Goal: Transaction & Acquisition: Purchase product/service

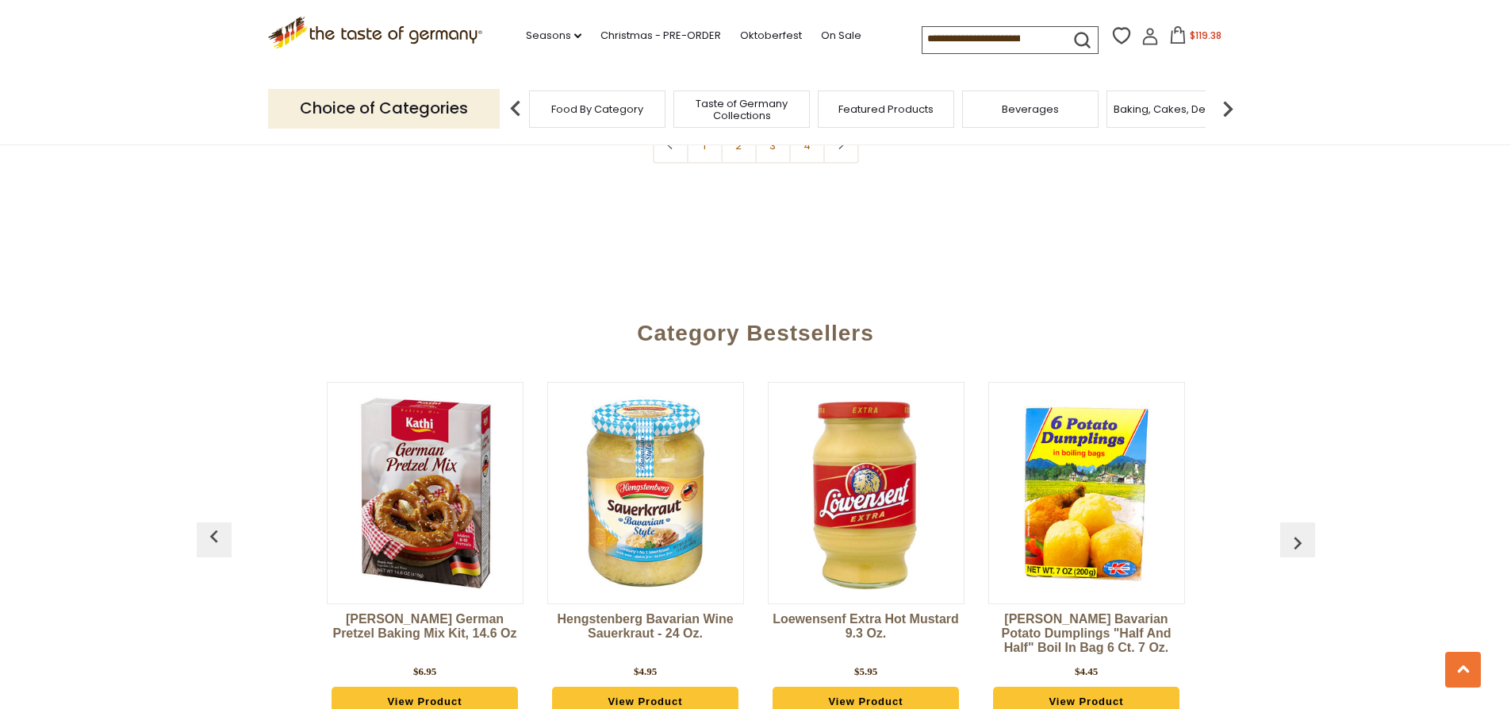
scroll to position [4364, 0]
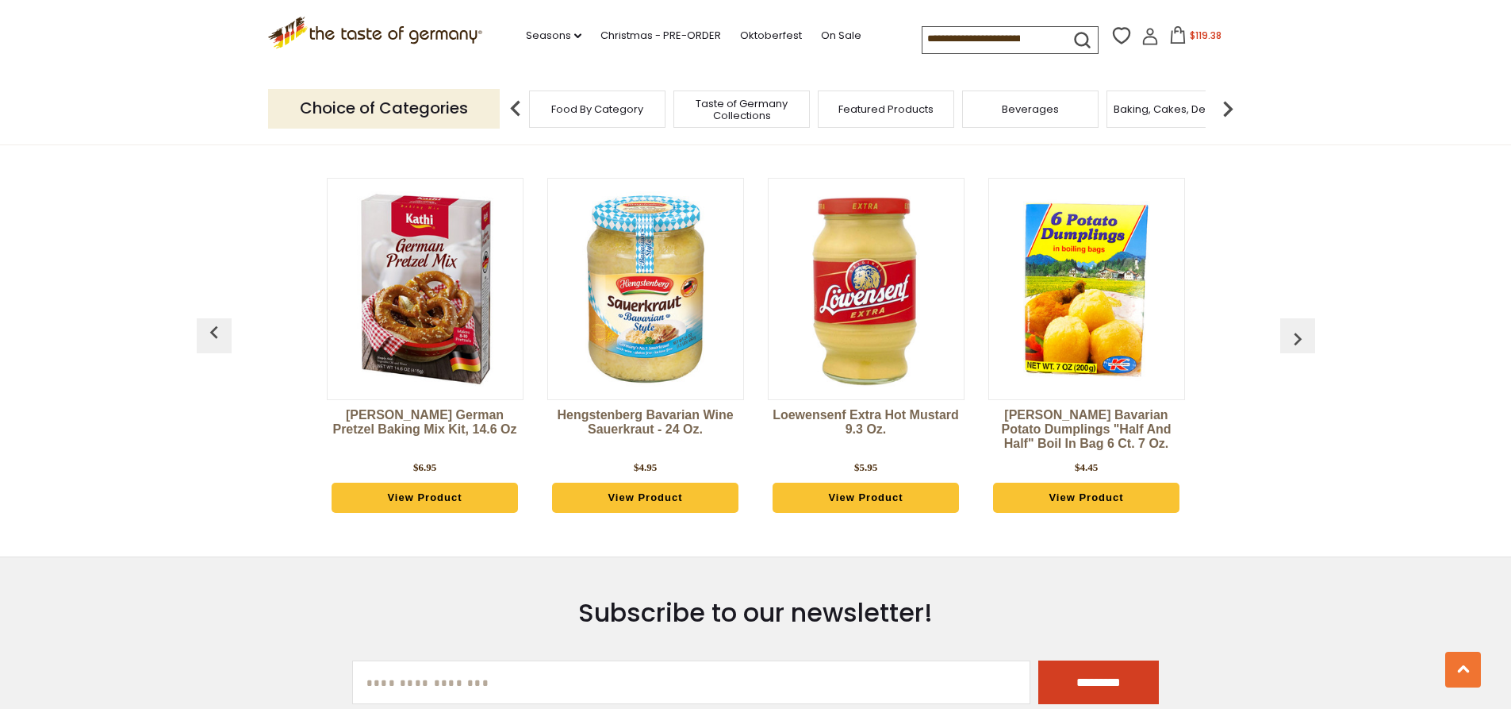
click at [317, 410] on div "Kathi German Pretzel Baking Mix Kit, 14.6 oz $6.95 View Product" at bounding box center [425, 349] width 221 height 382
click at [1297, 333] on img "button" at bounding box center [1297, 338] width 25 height 25
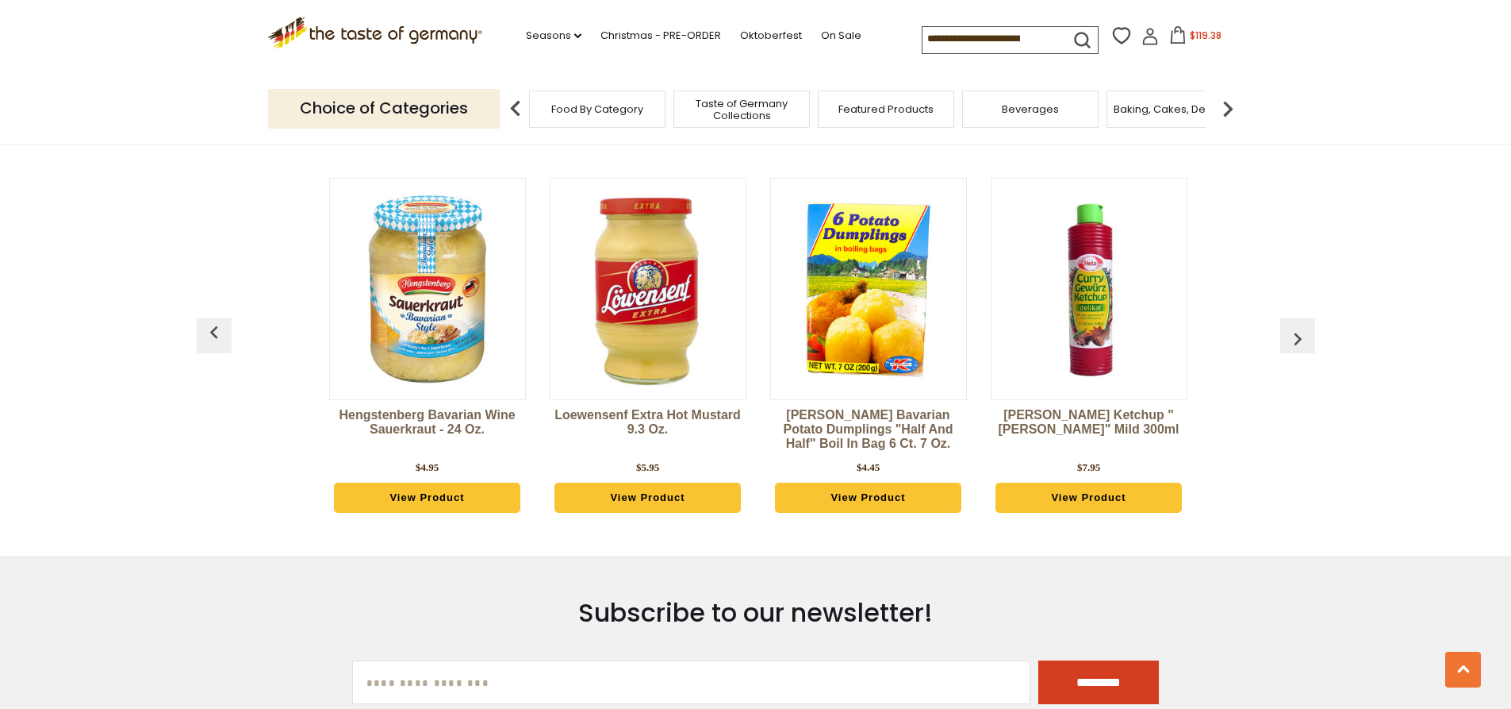
scroll to position [0, 221]
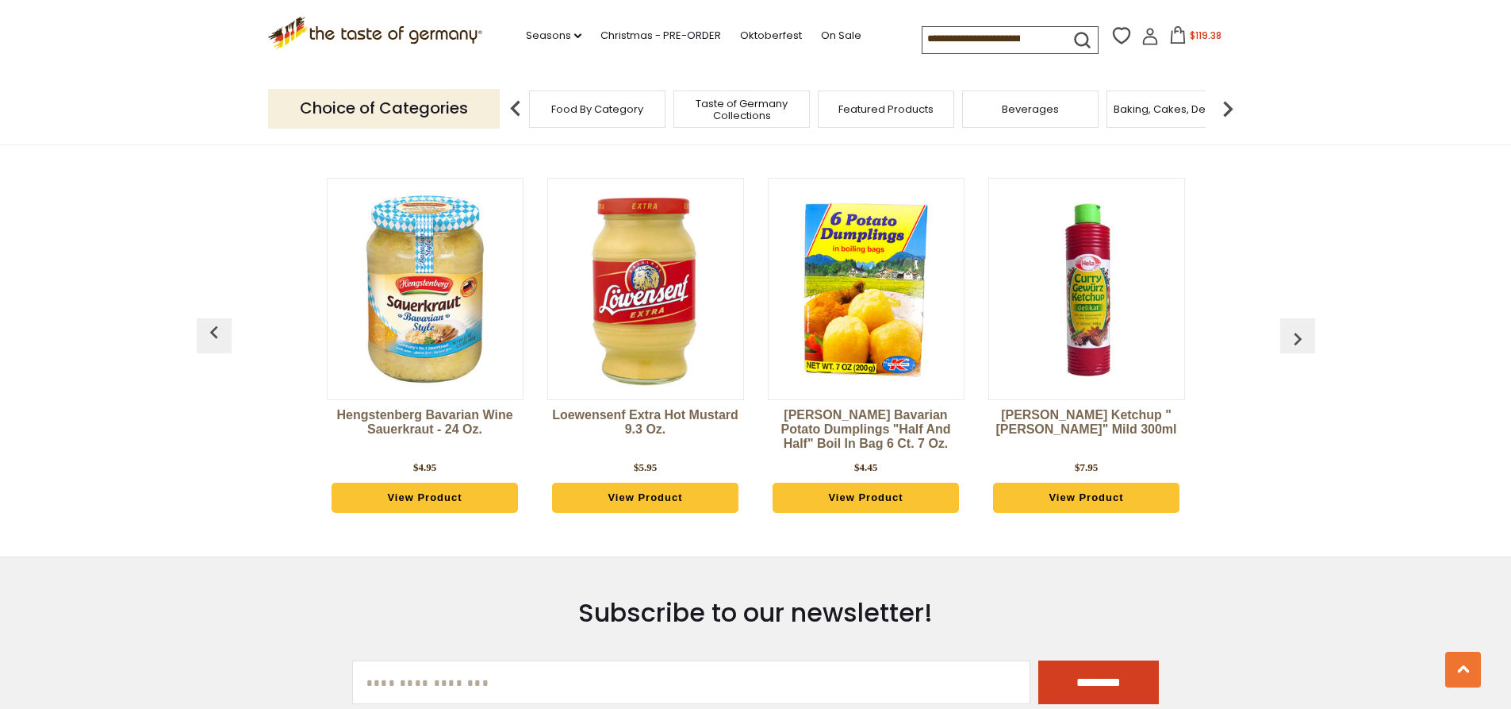
click at [1297, 333] on img "button" at bounding box center [1297, 338] width 25 height 25
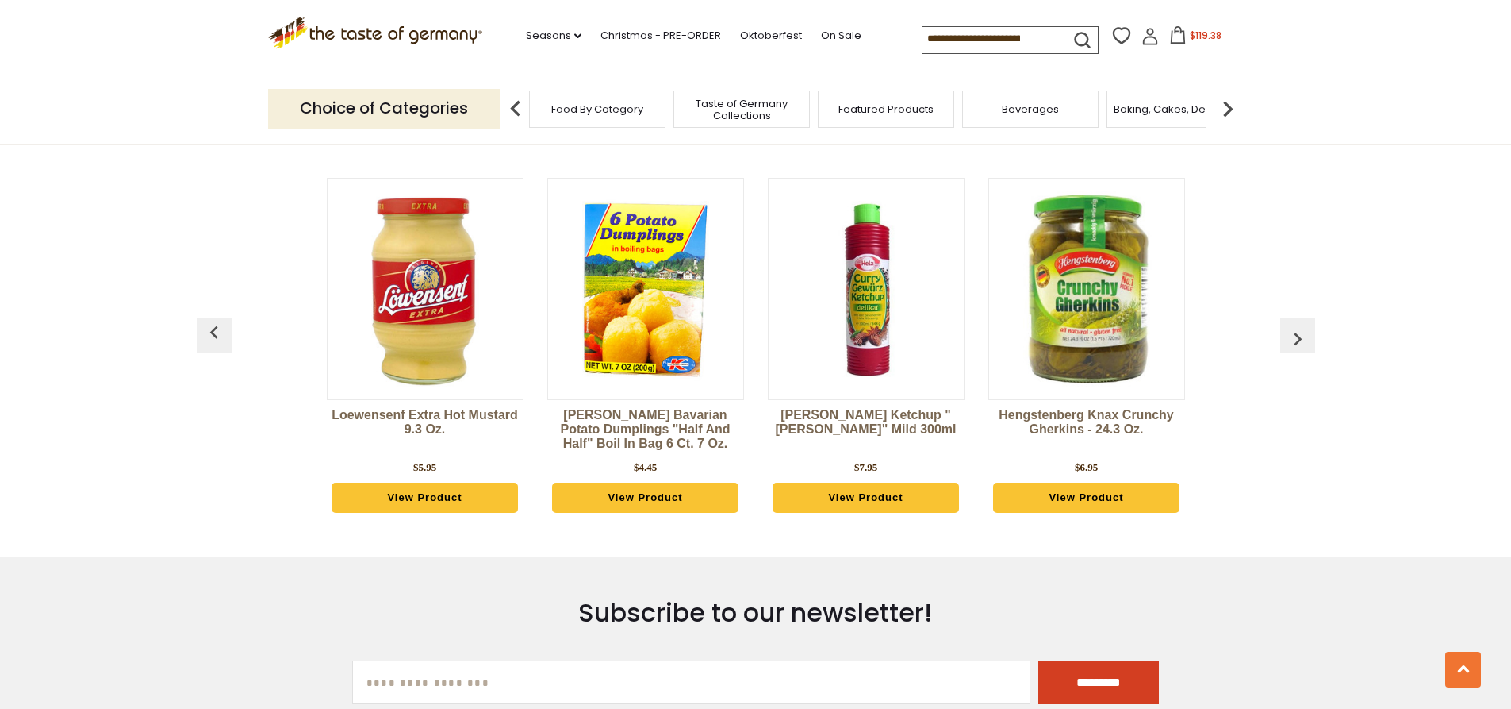
click at [1297, 333] on img "button" at bounding box center [1297, 338] width 25 height 25
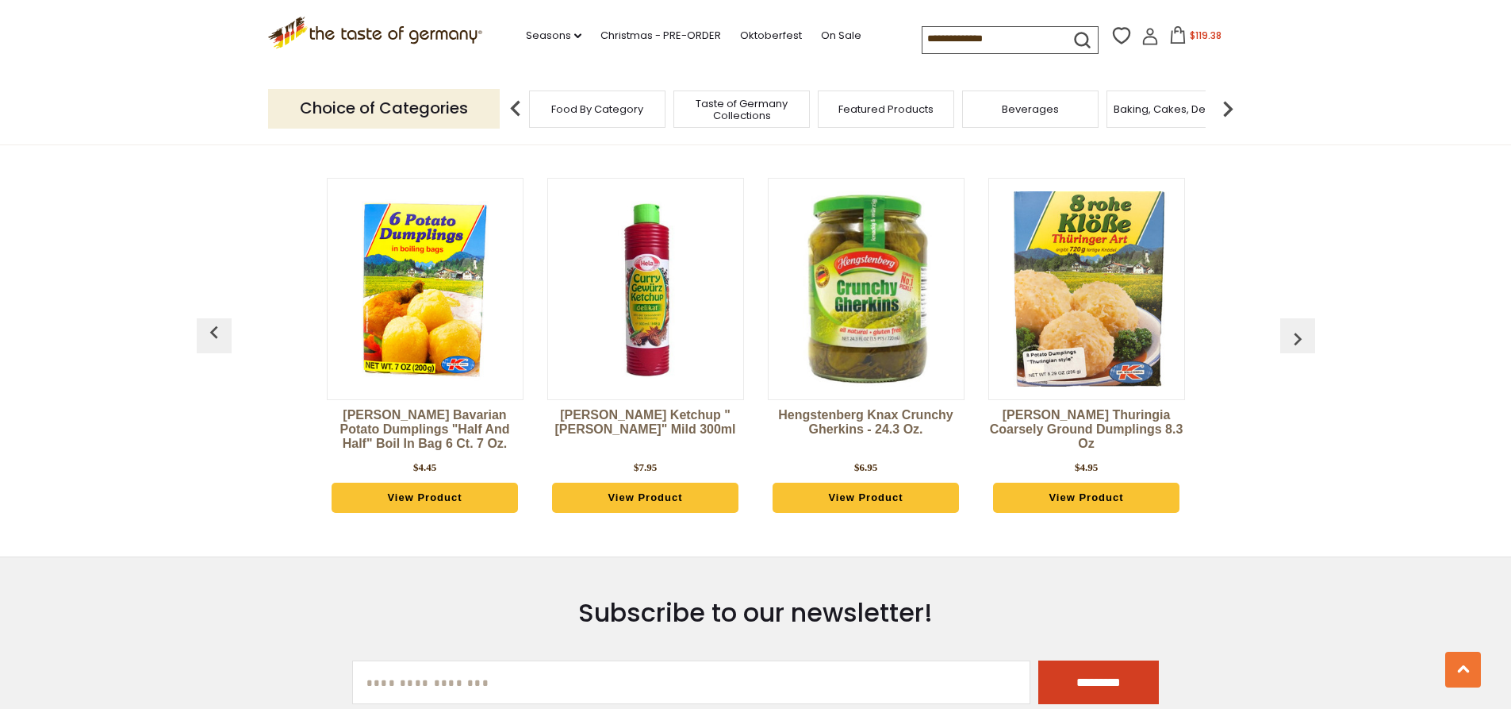
click at [1297, 333] on img "button" at bounding box center [1297, 338] width 25 height 25
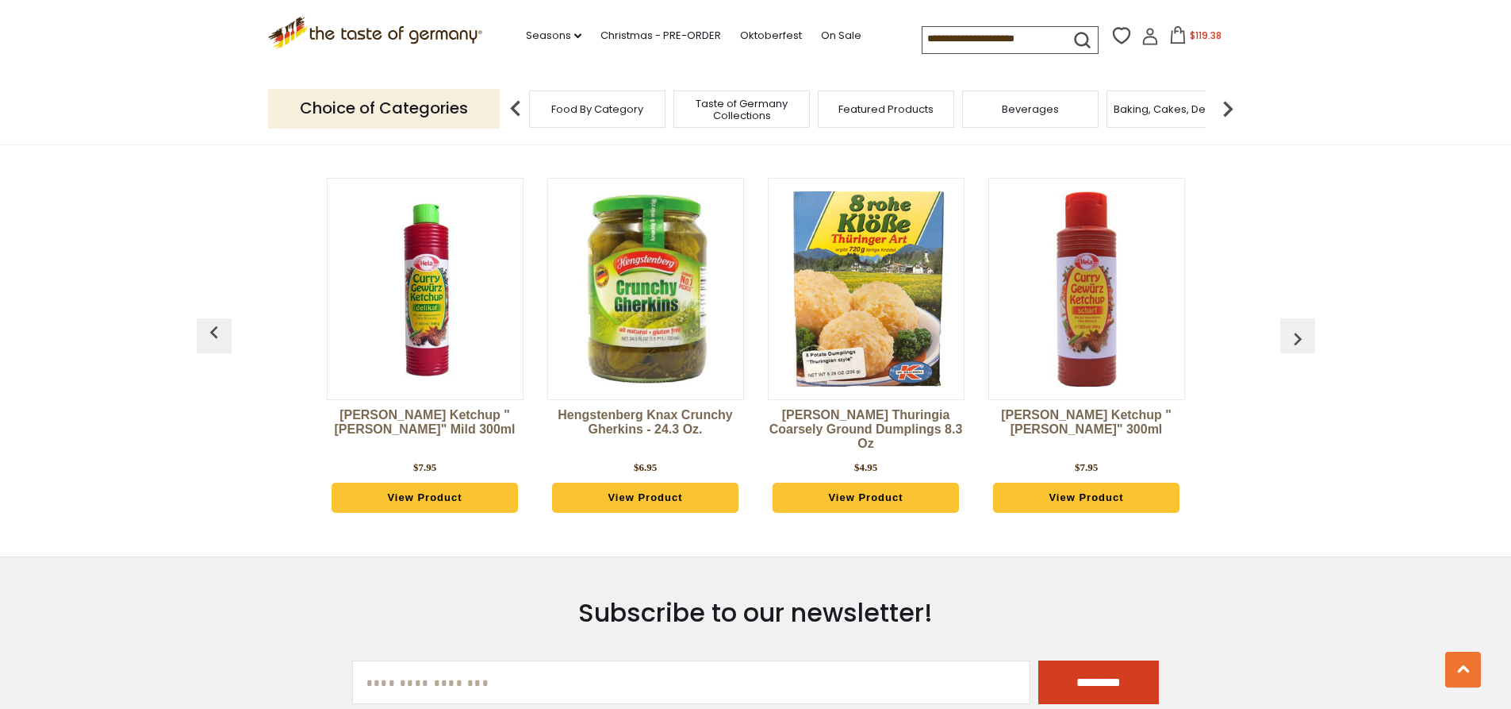
click at [1297, 333] on img "button" at bounding box center [1297, 338] width 25 height 25
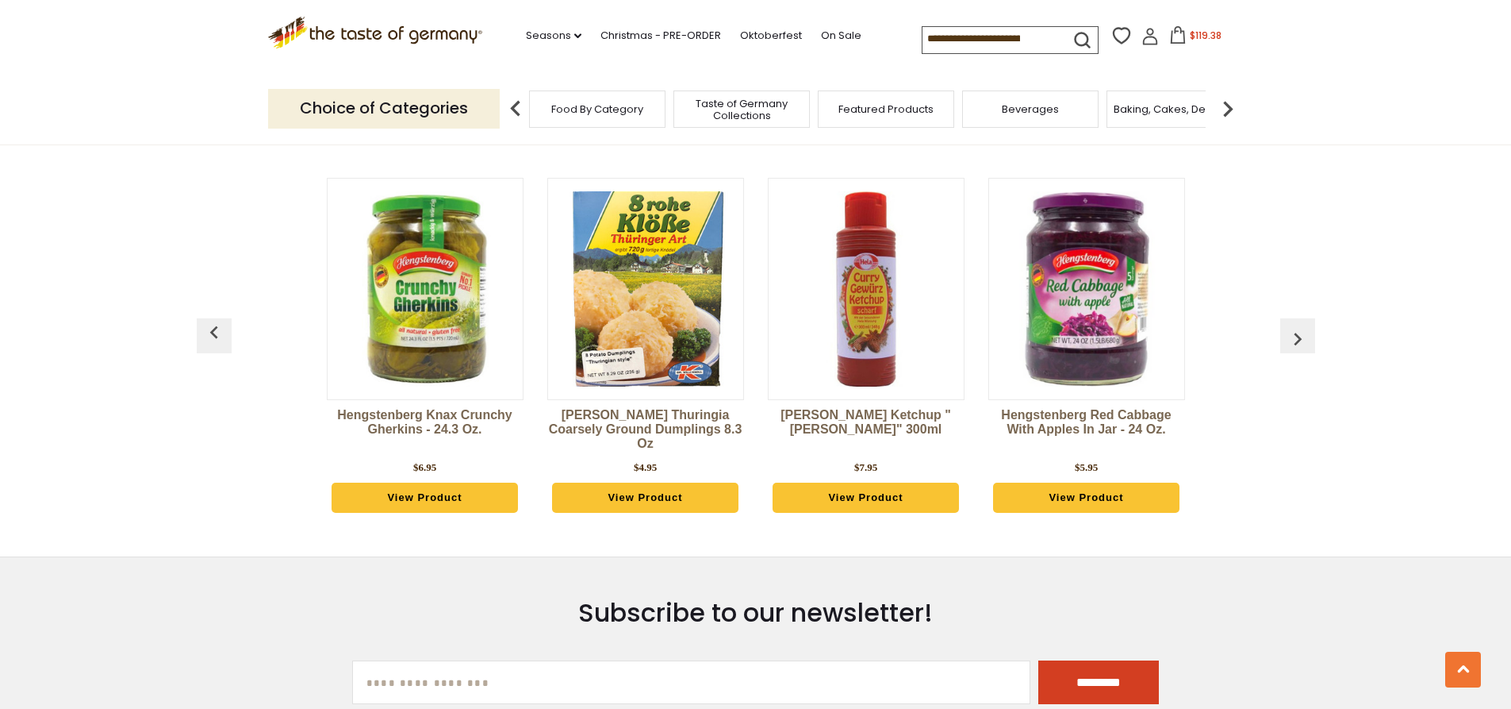
click at [1297, 333] on img "button" at bounding box center [1297, 338] width 25 height 25
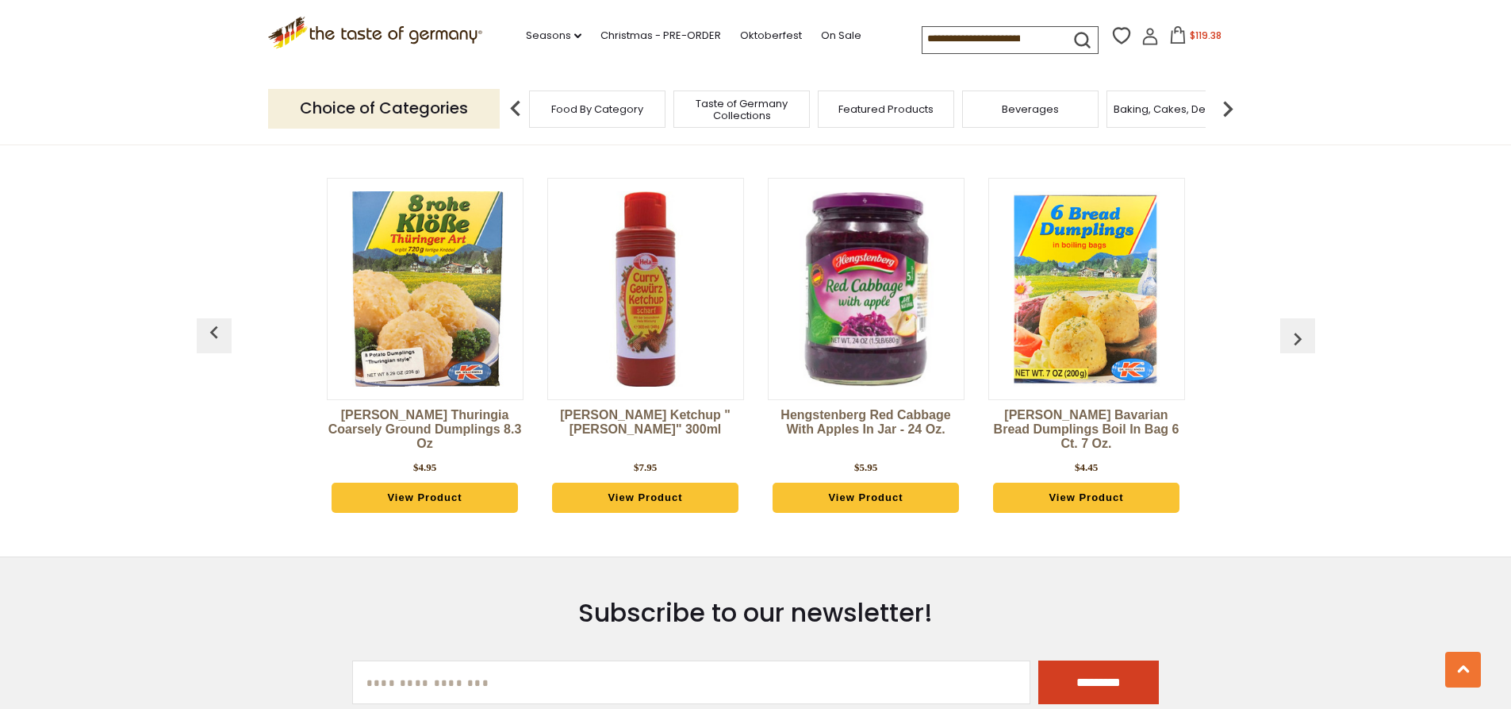
click at [1297, 333] on img "button" at bounding box center [1297, 338] width 25 height 25
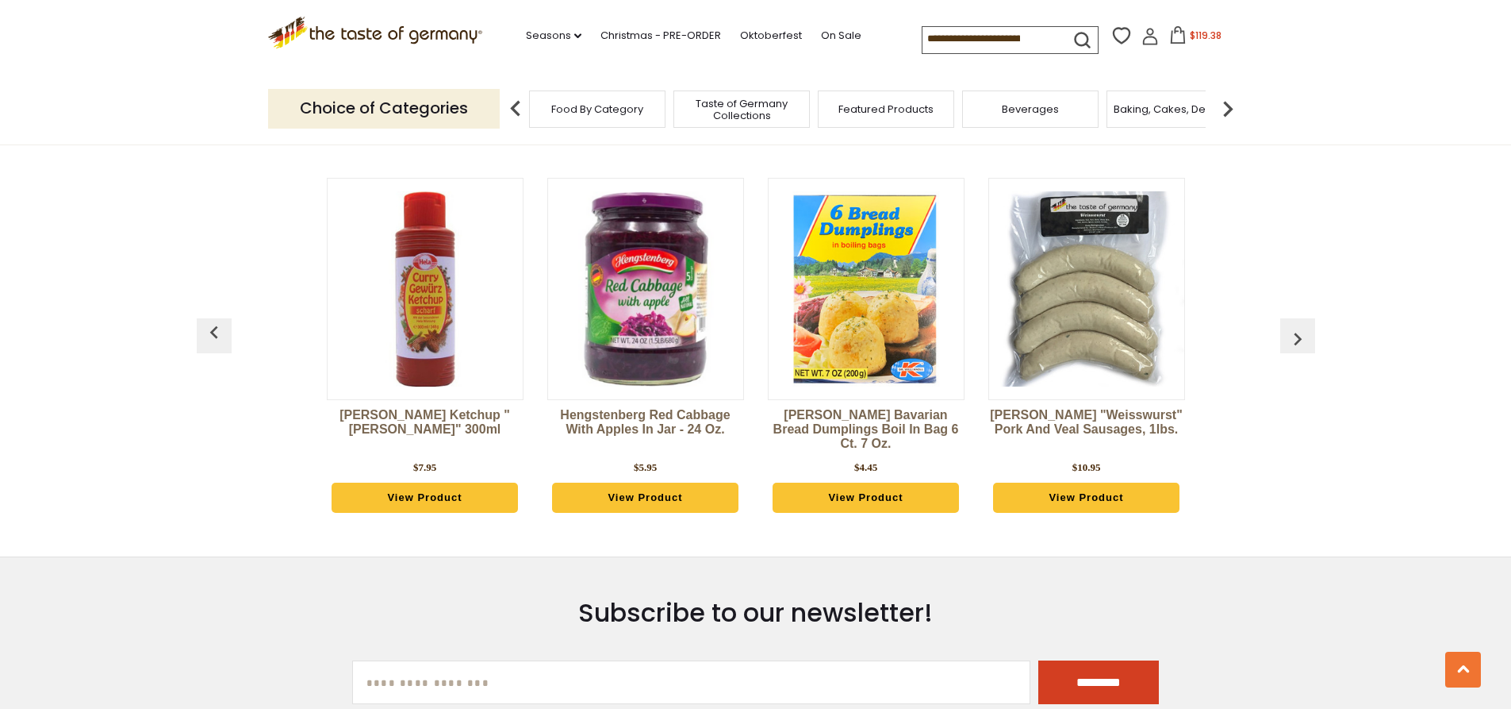
click at [1297, 333] on img "button" at bounding box center [1297, 338] width 25 height 25
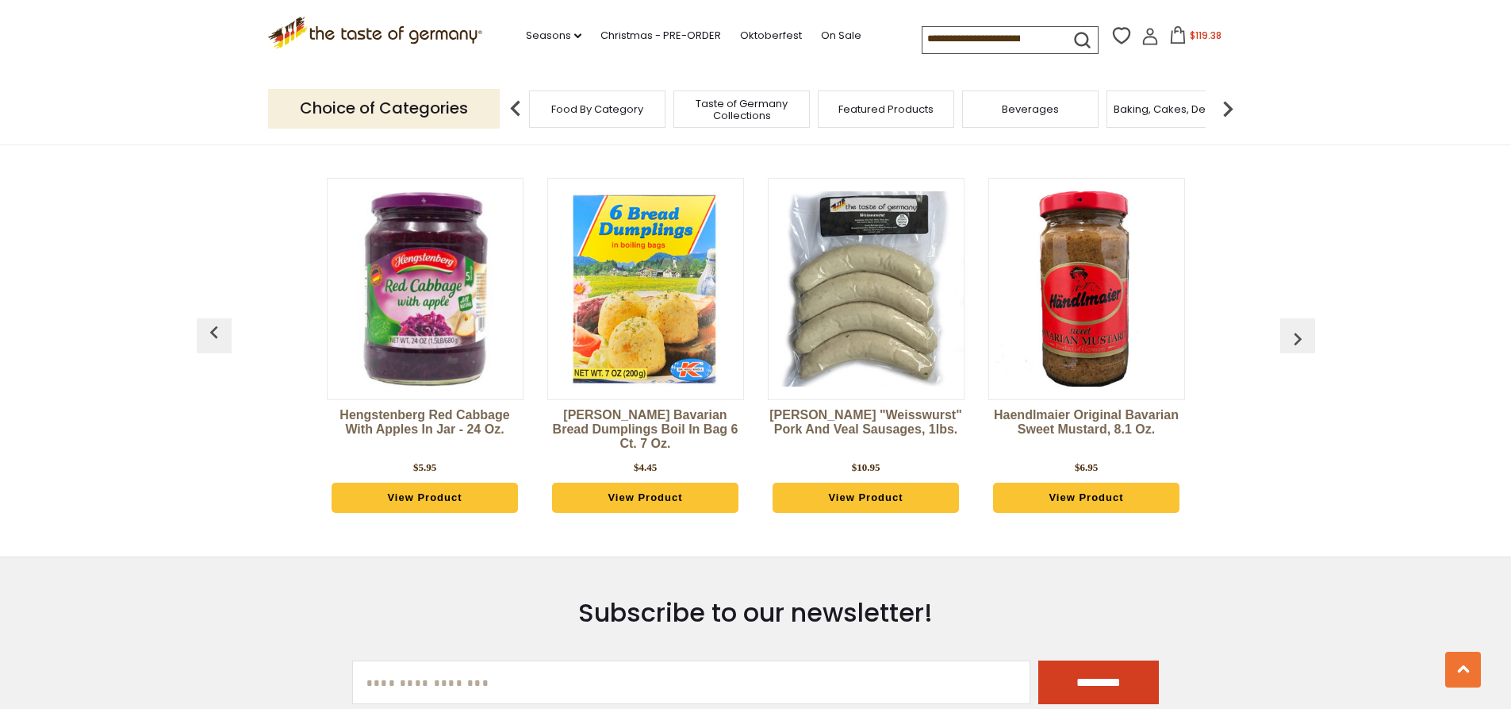
click at [1297, 333] on img "button" at bounding box center [1297, 338] width 25 height 25
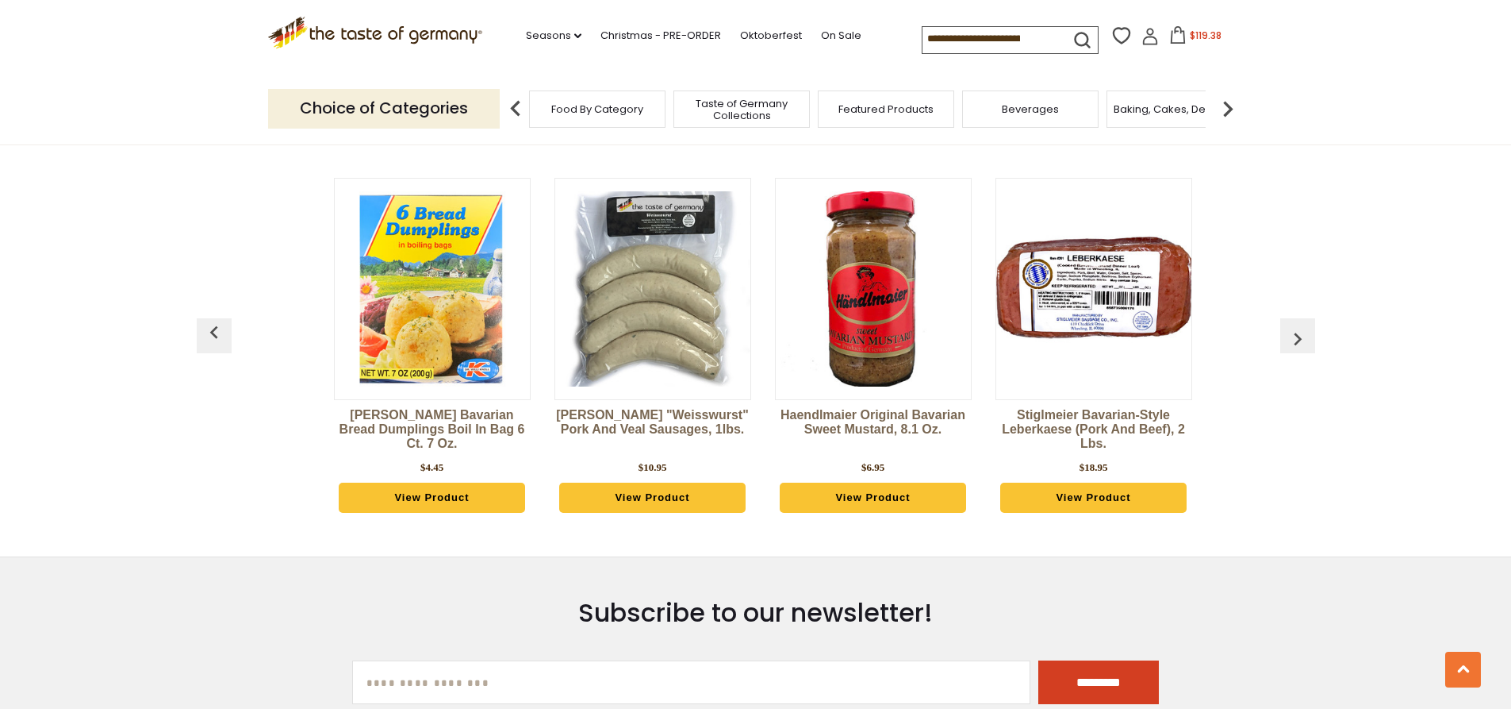
scroll to position [0, 1985]
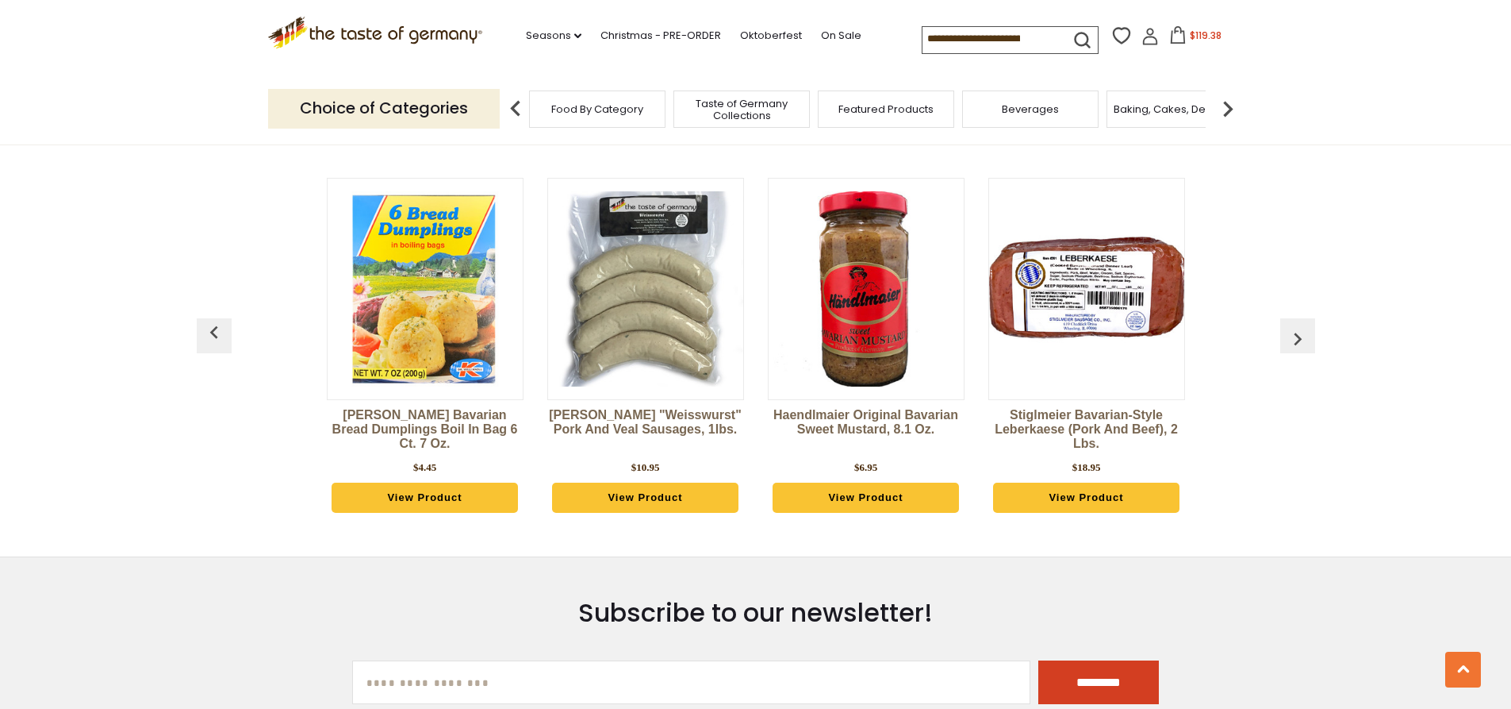
click at [1297, 333] on img "button" at bounding box center [1297, 338] width 25 height 25
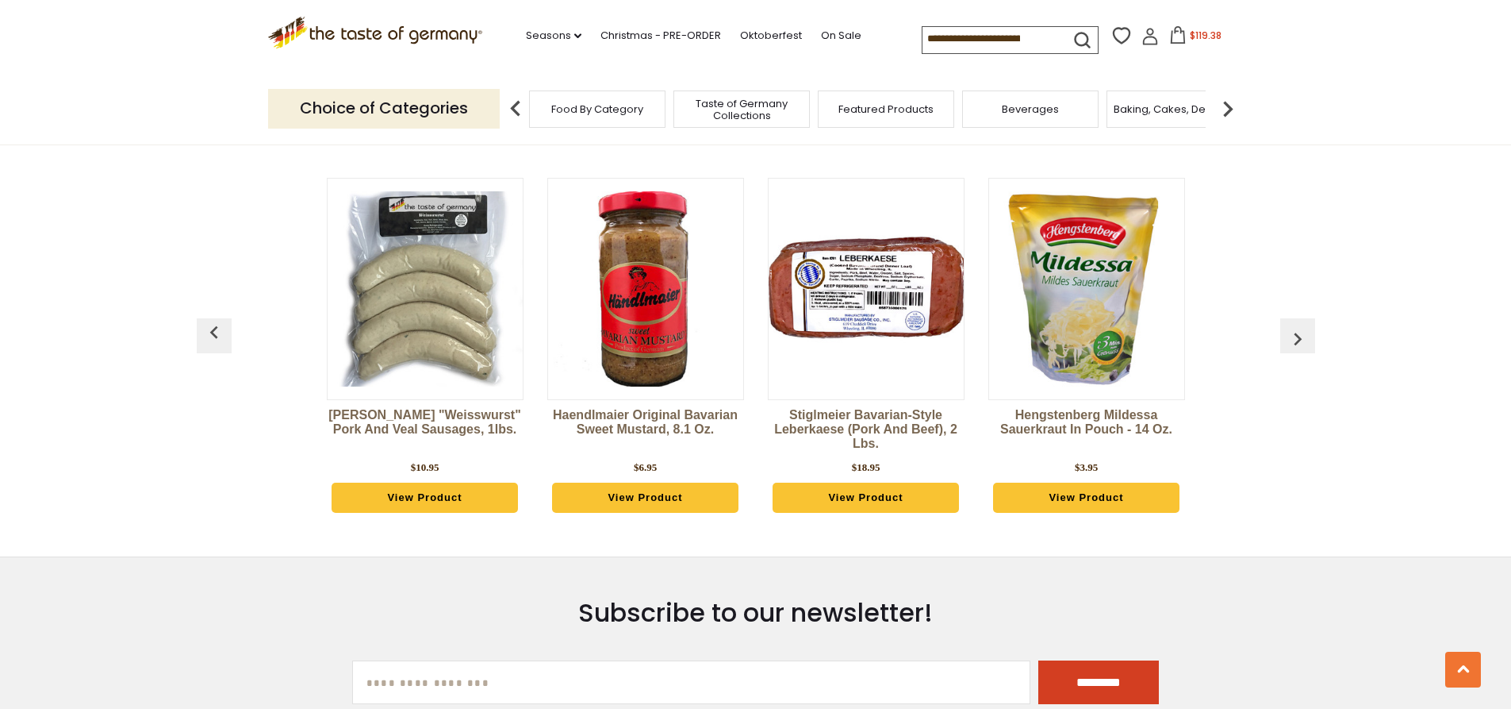
click at [1297, 333] on img "button" at bounding box center [1297, 338] width 25 height 25
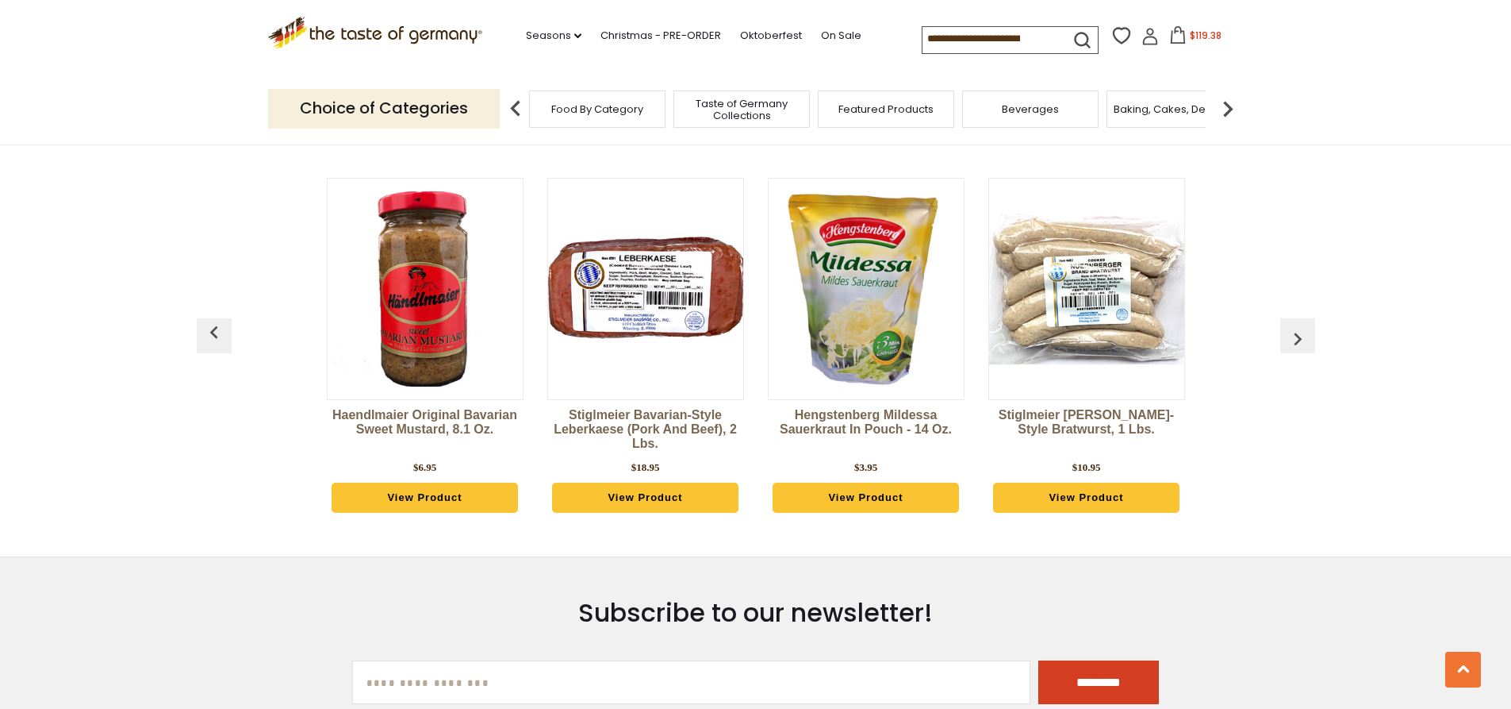
click at [1297, 333] on img "button" at bounding box center [1297, 338] width 25 height 25
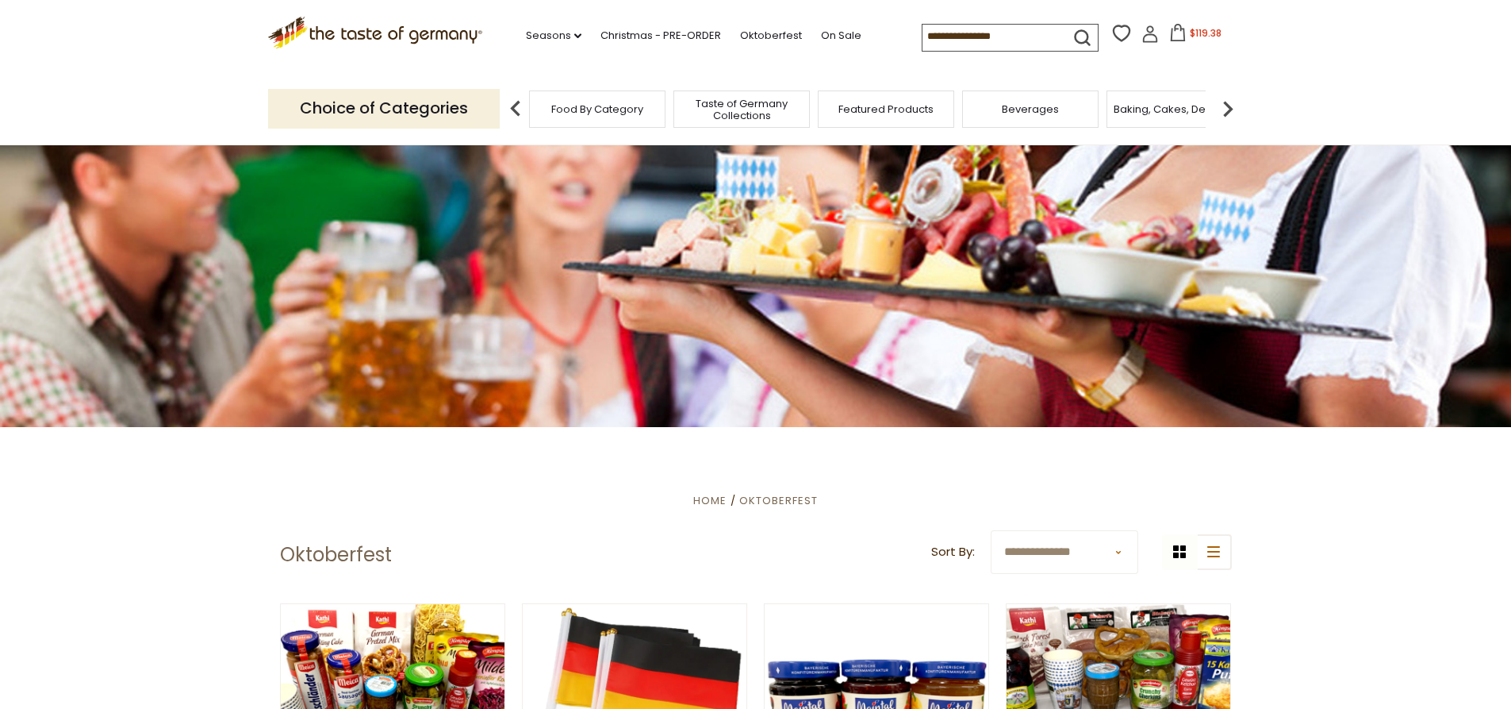
scroll to position [0, 0]
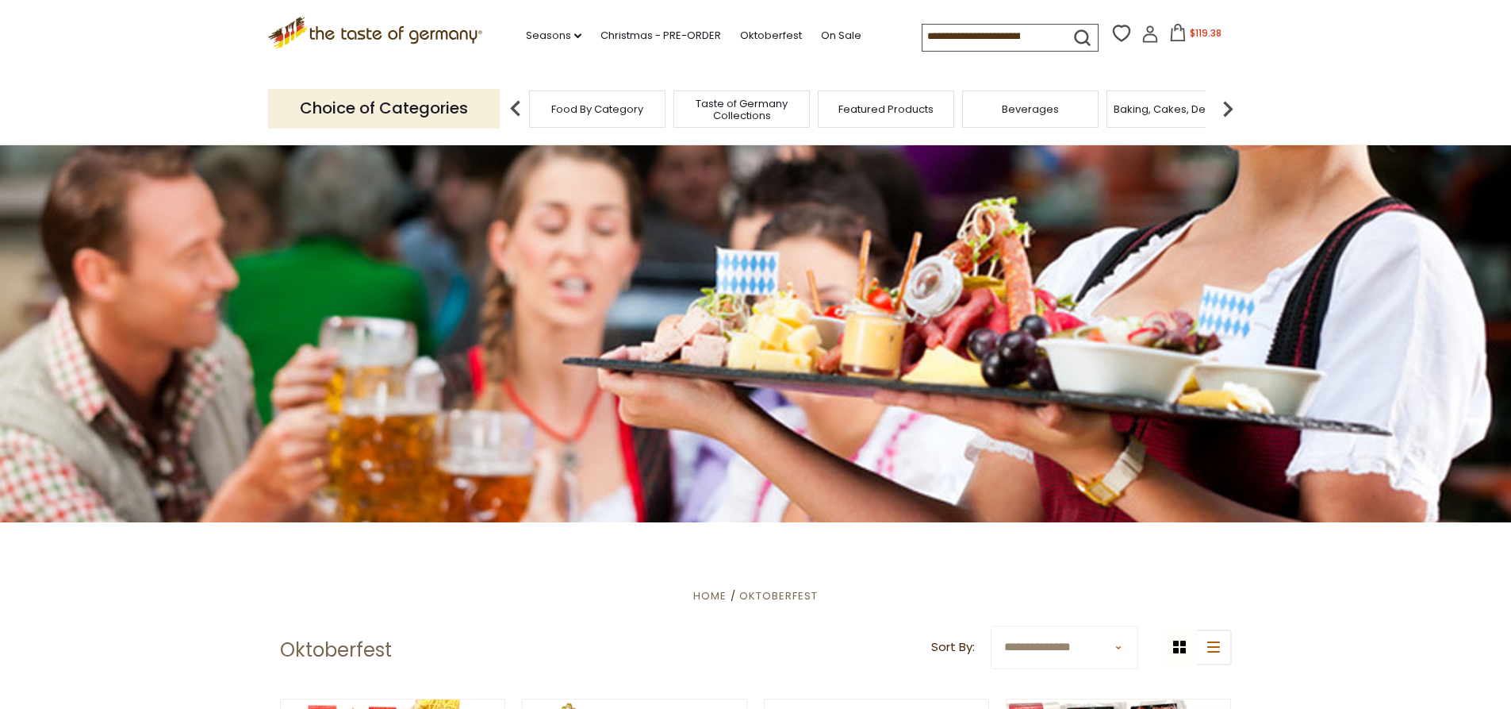
click at [366, 29] on icon at bounding box center [374, 30] width 215 height 27
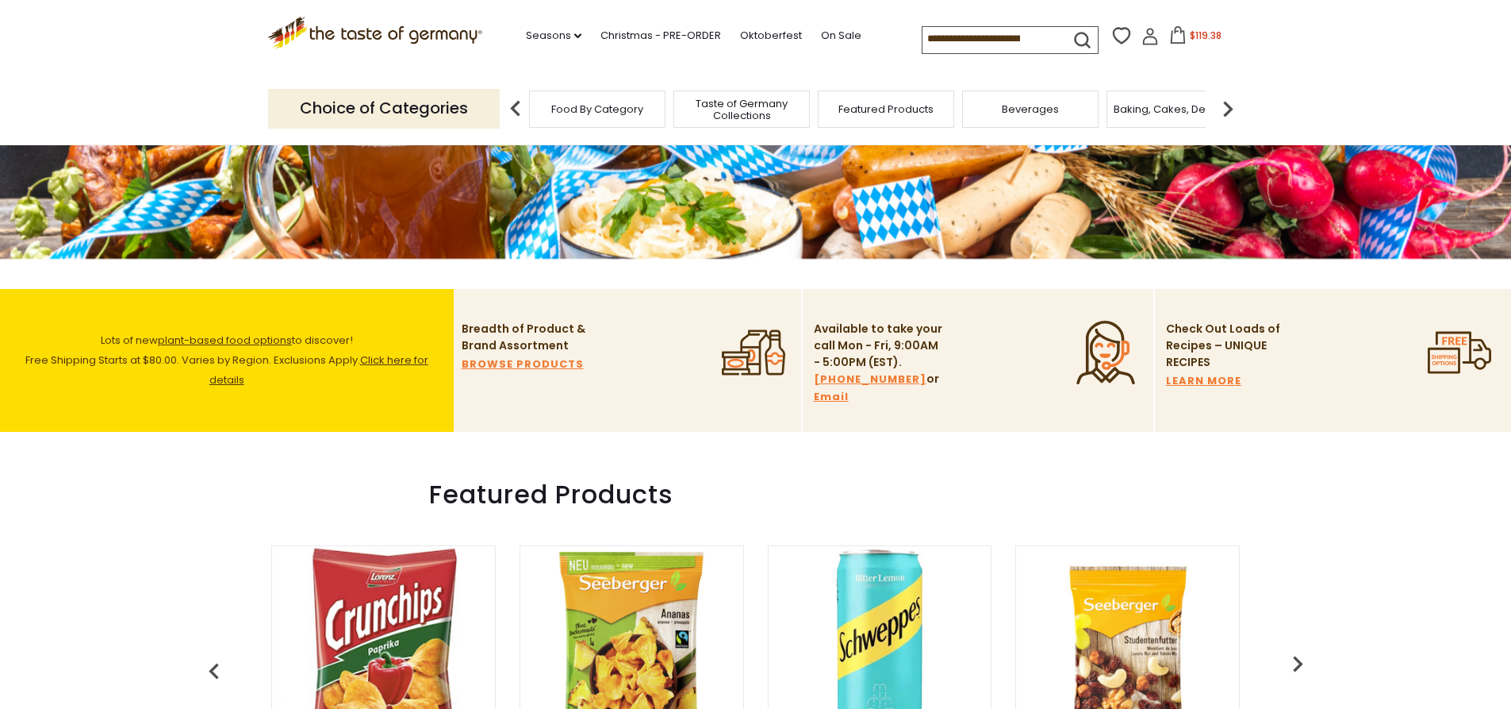
scroll to position [397, 0]
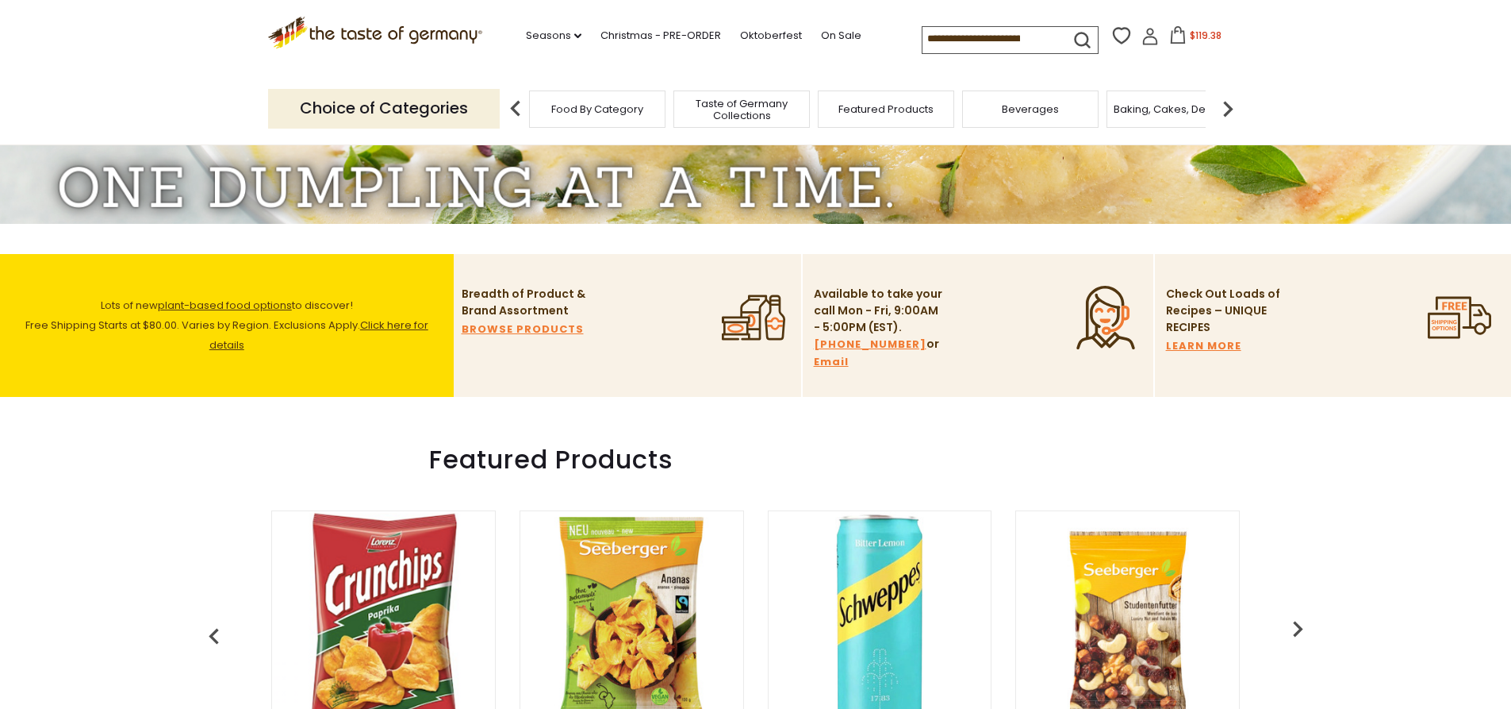
click at [382, 326] on link "Click here for details" at bounding box center [318, 334] width 219 height 35
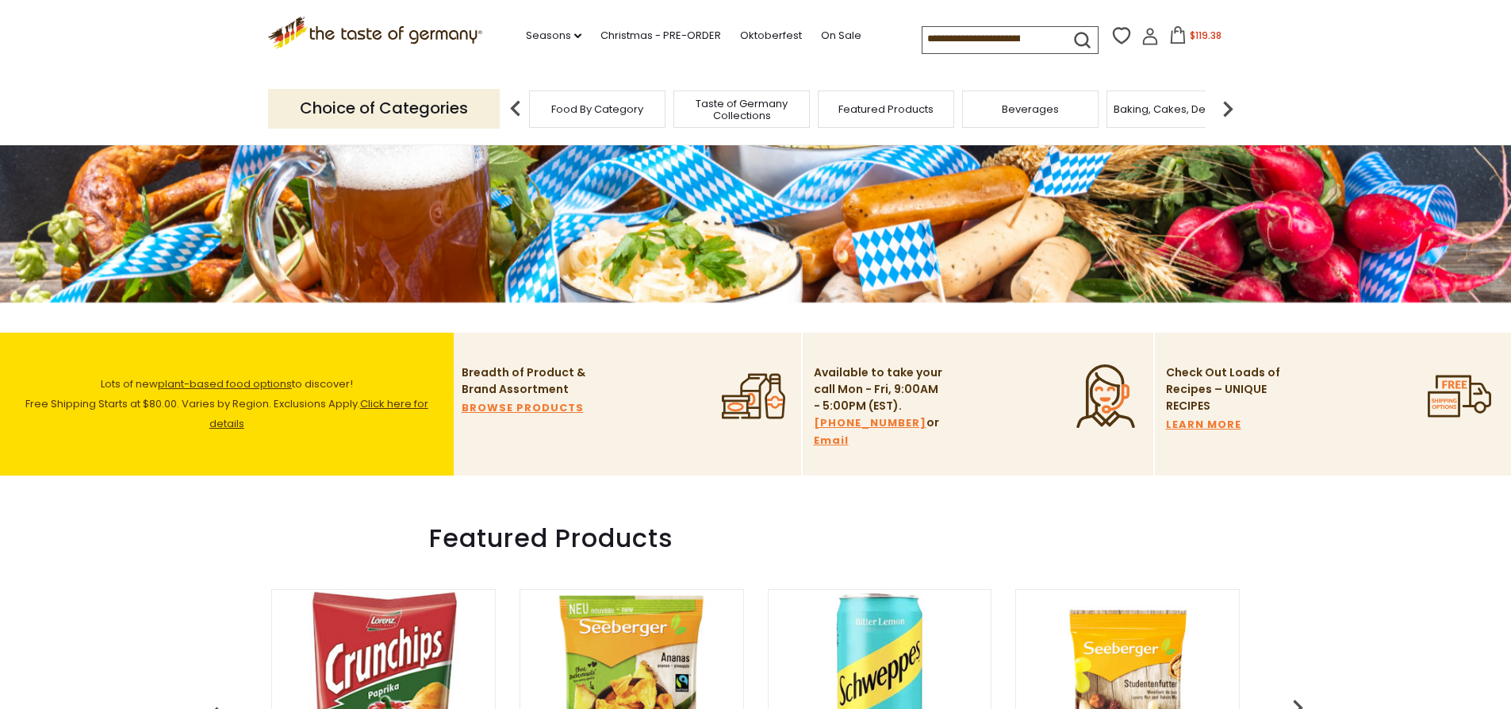
scroll to position [317, 0]
click at [387, 407] on link "Click here for details" at bounding box center [318, 414] width 219 height 35
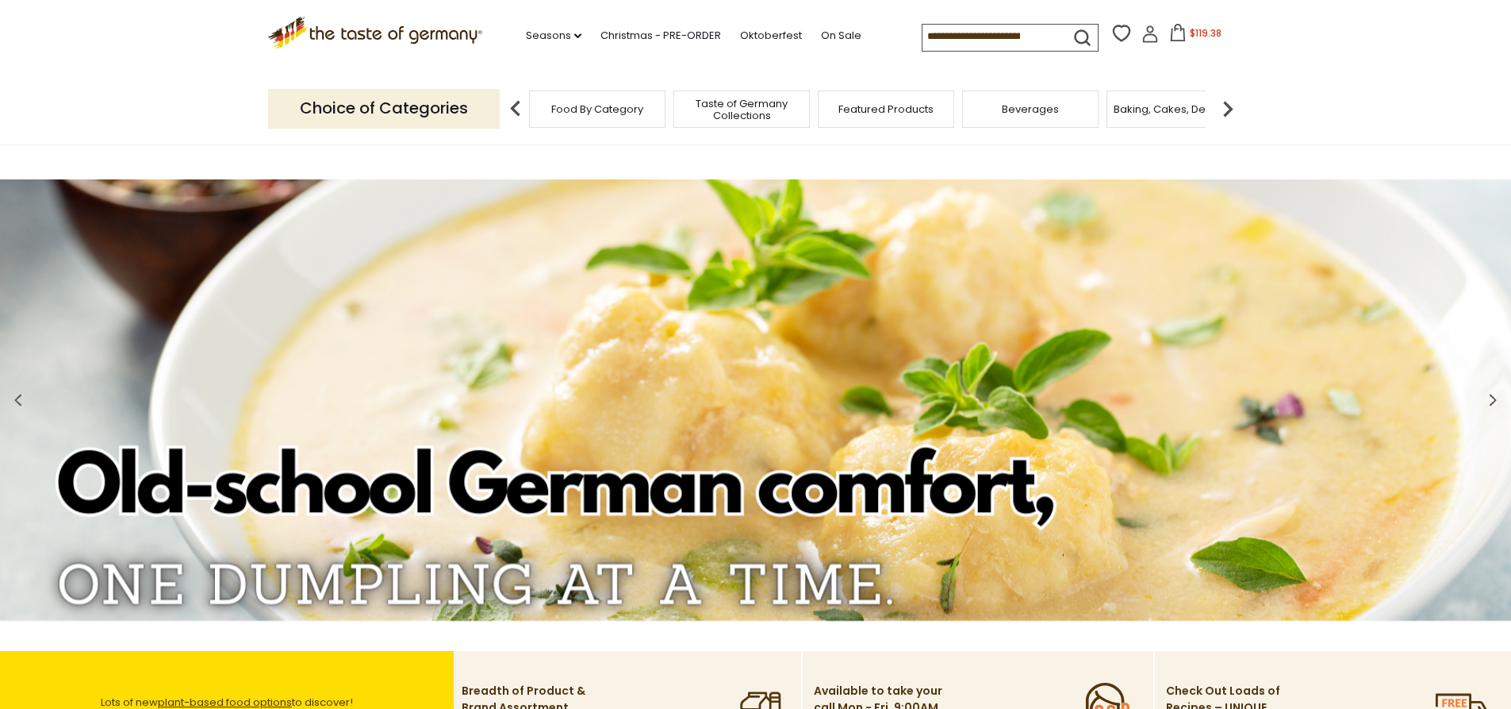
click at [1190, 35] on span "$119.38" at bounding box center [1206, 32] width 32 height 13
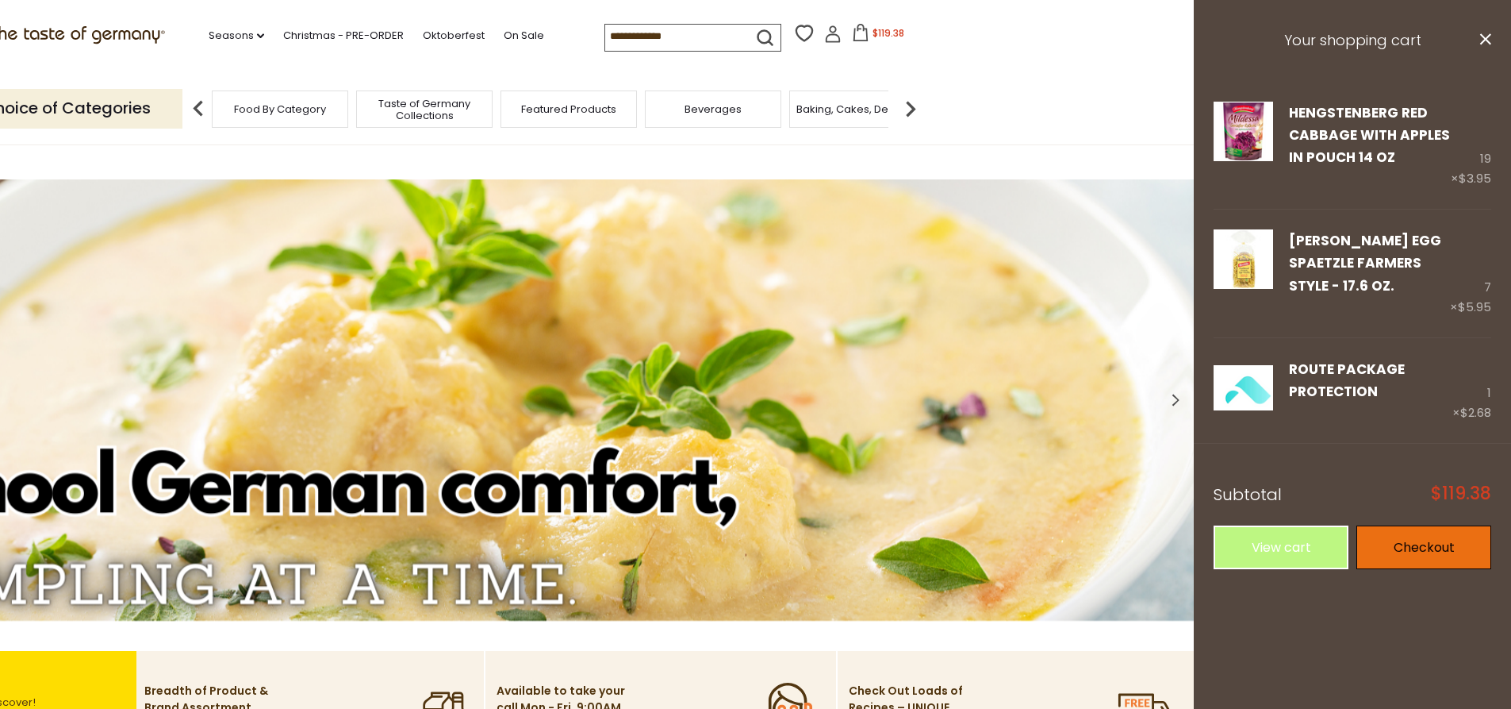
click at [1417, 532] on link "Checkout" at bounding box center [1424, 547] width 135 height 44
